Goal: Navigation & Orientation: Find specific page/section

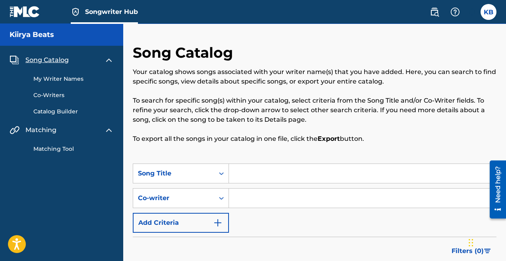
click at [55, 112] on link "Catalog Builder" at bounding box center [73, 111] width 80 height 8
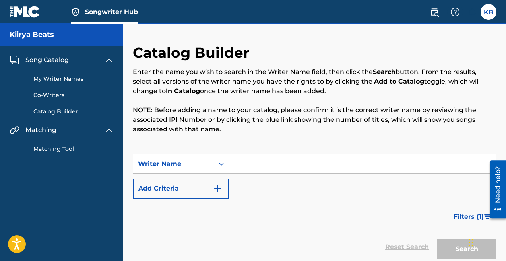
click at [54, 147] on link "Matching Tool" at bounding box center [73, 149] width 80 height 8
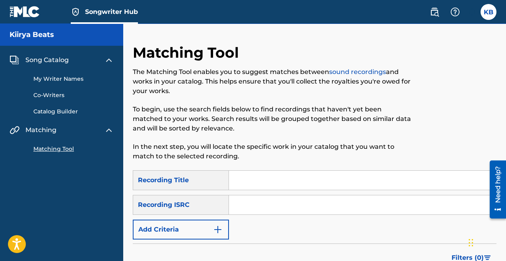
click at [50, 110] on link "Catalog Builder" at bounding box center [73, 111] width 80 height 8
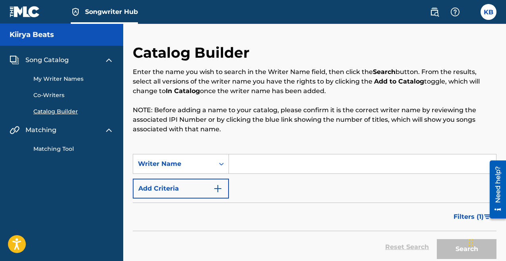
click at [49, 80] on link "My Writer Names" at bounding box center [73, 79] width 80 height 8
